Goal: Transaction & Acquisition: Obtain resource

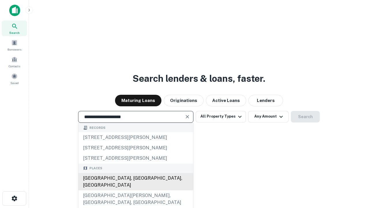
click at [136, 190] on div "Santa Monica, CA, USA" at bounding box center [136, 181] width 115 height 17
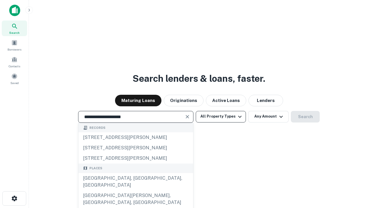
type input "**********"
click at [221, 116] on button "All Property Types" at bounding box center [221, 117] width 50 height 12
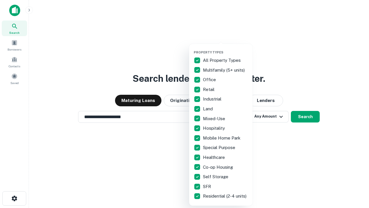
click at [226, 48] on button "button" at bounding box center [225, 48] width 63 height 0
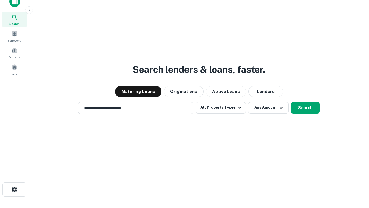
scroll to position [3, 70]
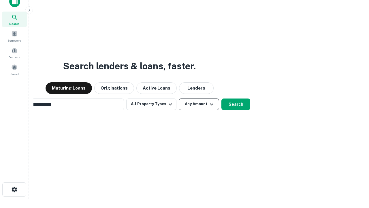
click at [179, 98] on button "Any Amount" at bounding box center [199, 104] width 40 height 12
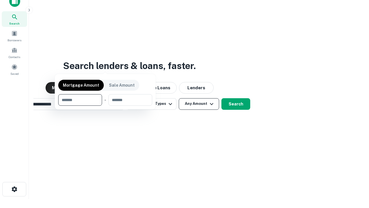
scroll to position [42, 163]
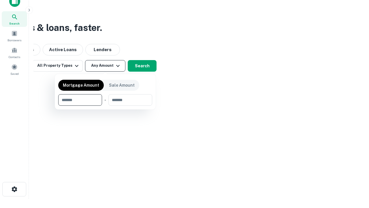
type input "*******"
click at [105, 106] on button "button" at bounding box center [105, 106] width 94 height 0
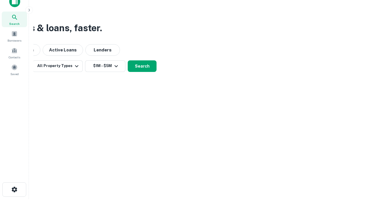
scroll to position [3, 107]
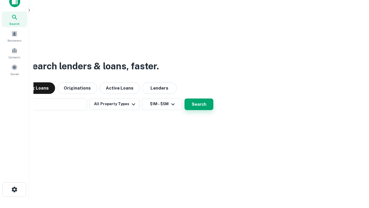
click at [185, 98] on button "Search" at bounding box center [199, 104] width 29 height 12
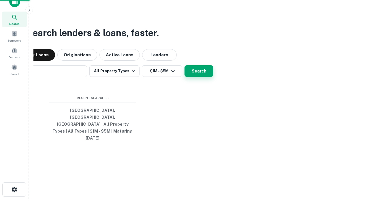
scroll to position [15, 163]
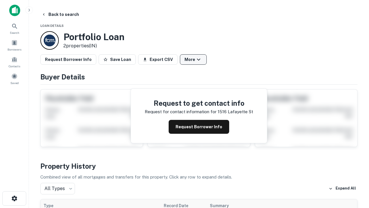
click at [193, 59] on button "More" at bounding box center [193, 59] width 27 height 10
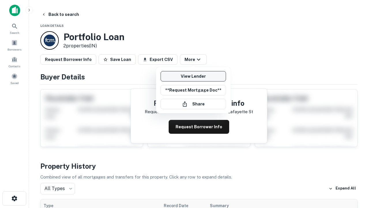
click at [193, 76] on link "View Lender" at bounding box center [194, 76] width 66 height 10
